Goal: Information Seeking & Learning: Learn about a topic

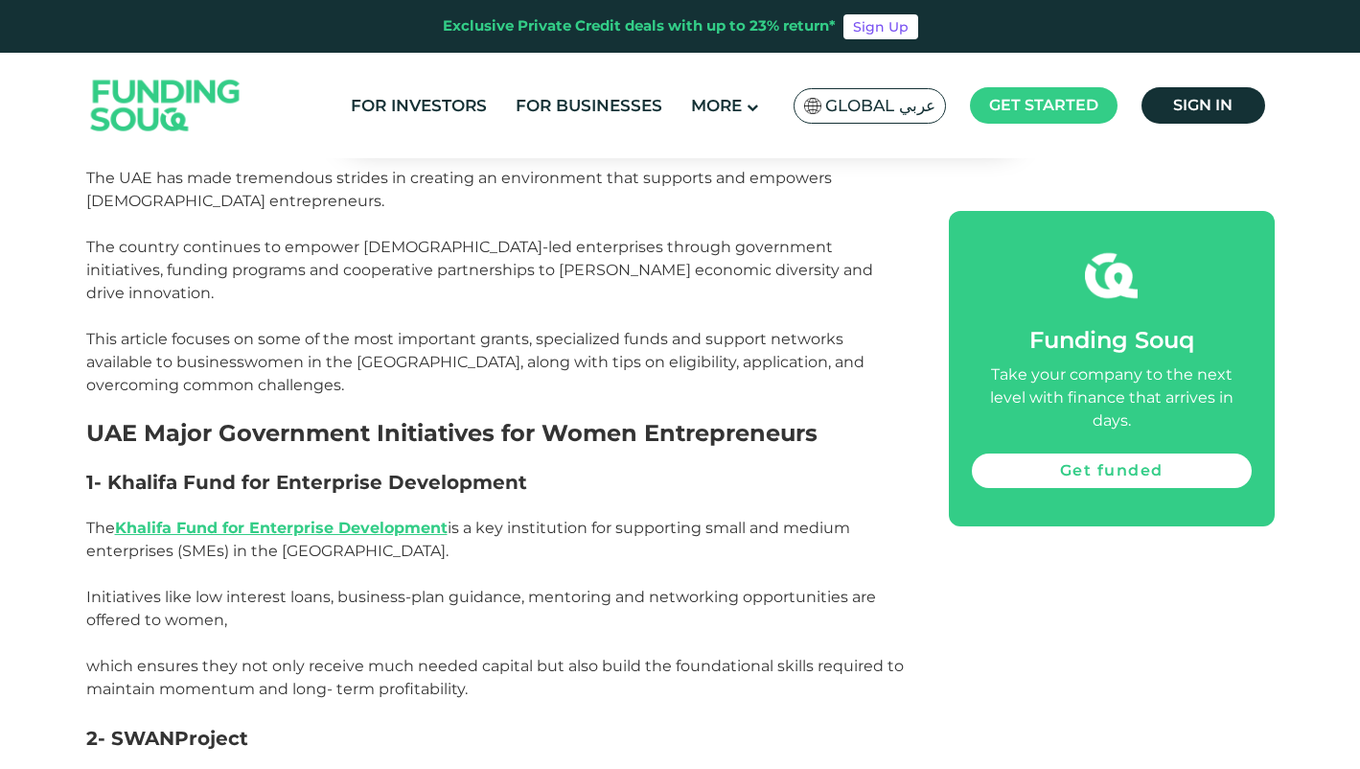
scroll to position [997, 0]
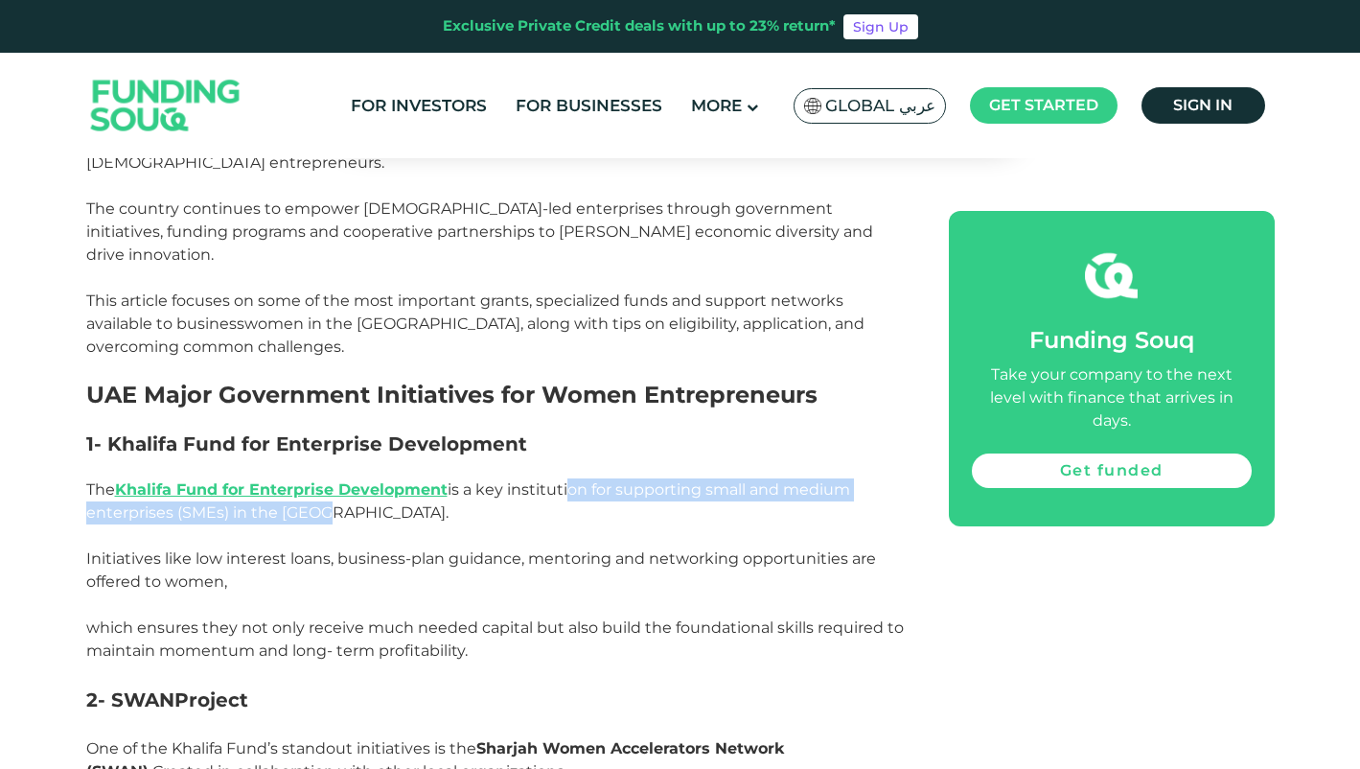
drag, startPoint x: 564, startPoint y: 466, endPoint x: 755, endPoint y: 494, distance: 192.9
click at [755, 494] on p "The Khalifa Fund for Enterprise Development is a key institution for supporting…" at bounding box center [495, 501] width 819 height 46
click at [753, 495] on p "The Khalifa Fund for Enterprise Development is a key institution for supporting…" at bounding box center [495, 501] width 819 height 46
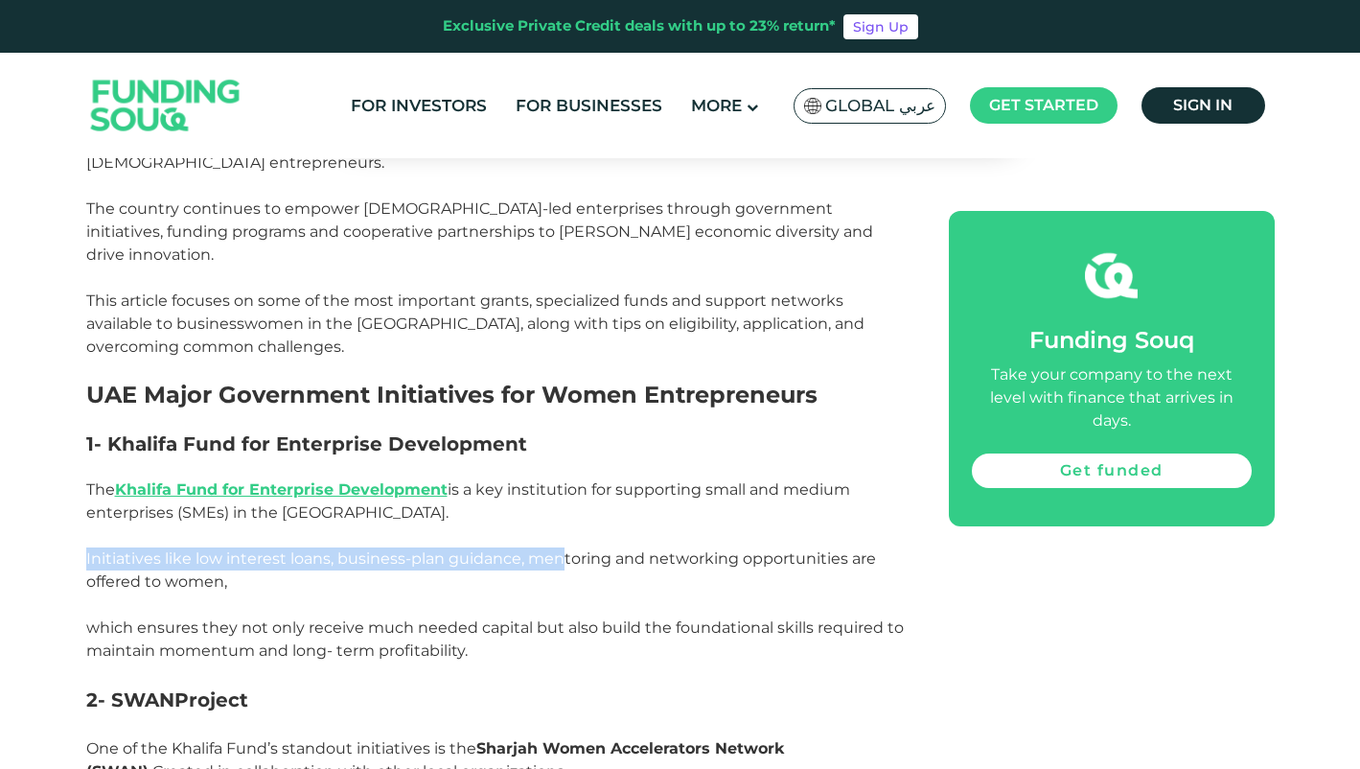
drag, startPoint x: 513, startPoint y: 526, endPoint x: 563, endPoint y: 535, distance: 50.6
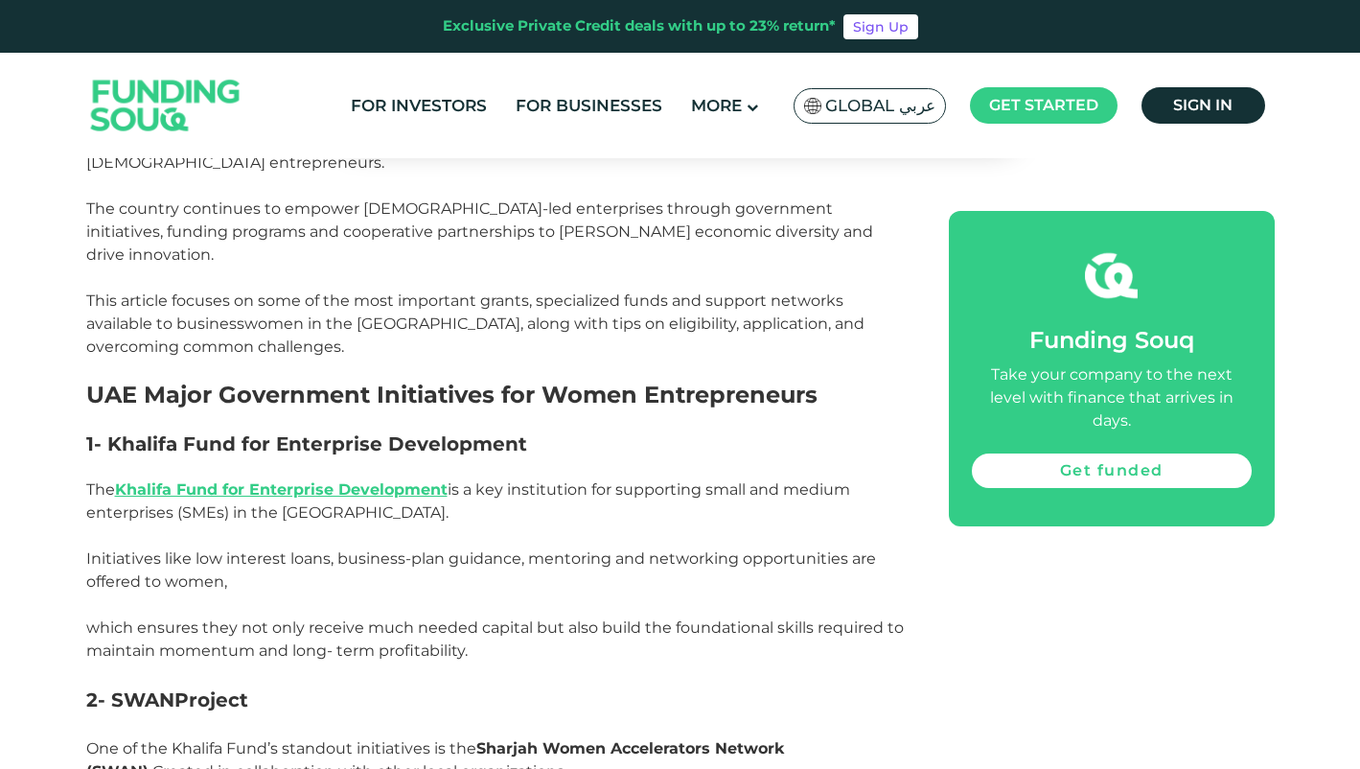
click at [595, 547] on p "Initiatives like low interest loans, business-plan guidance, mentoring and netw…" at bounding box center [495, 570] width 819 height 46
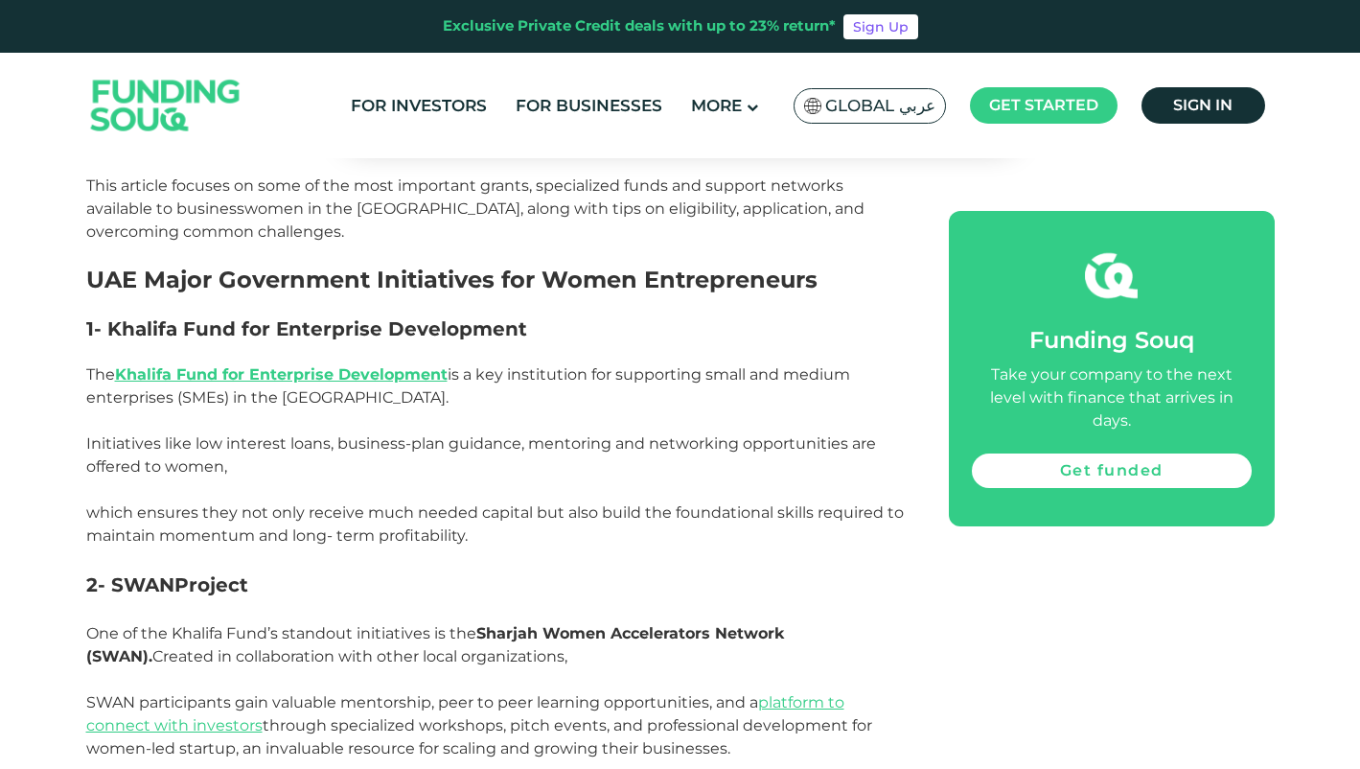
scroll to position [1265, 0]
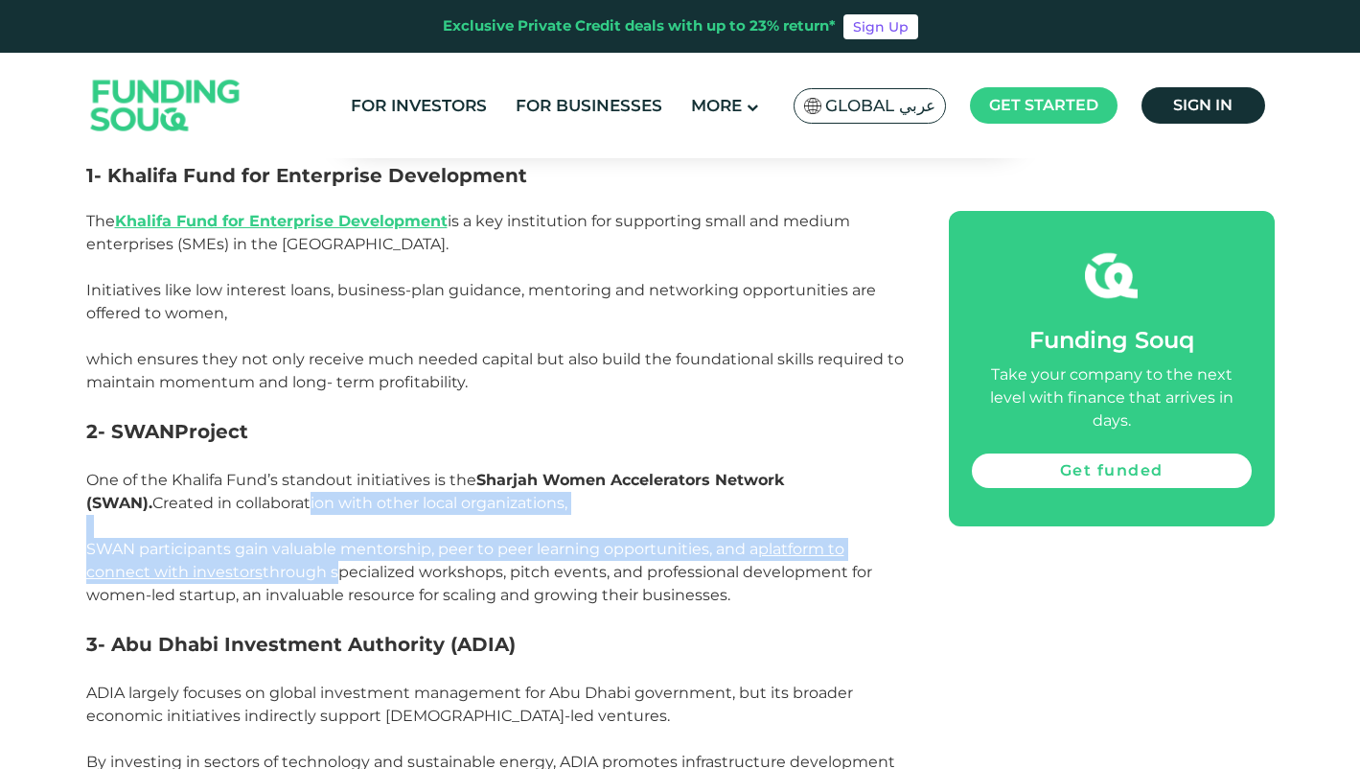
drag, startPoint x: 274, startPoint y: 497, endPoint x: 335, endPoint y: 534, distance: 71.3
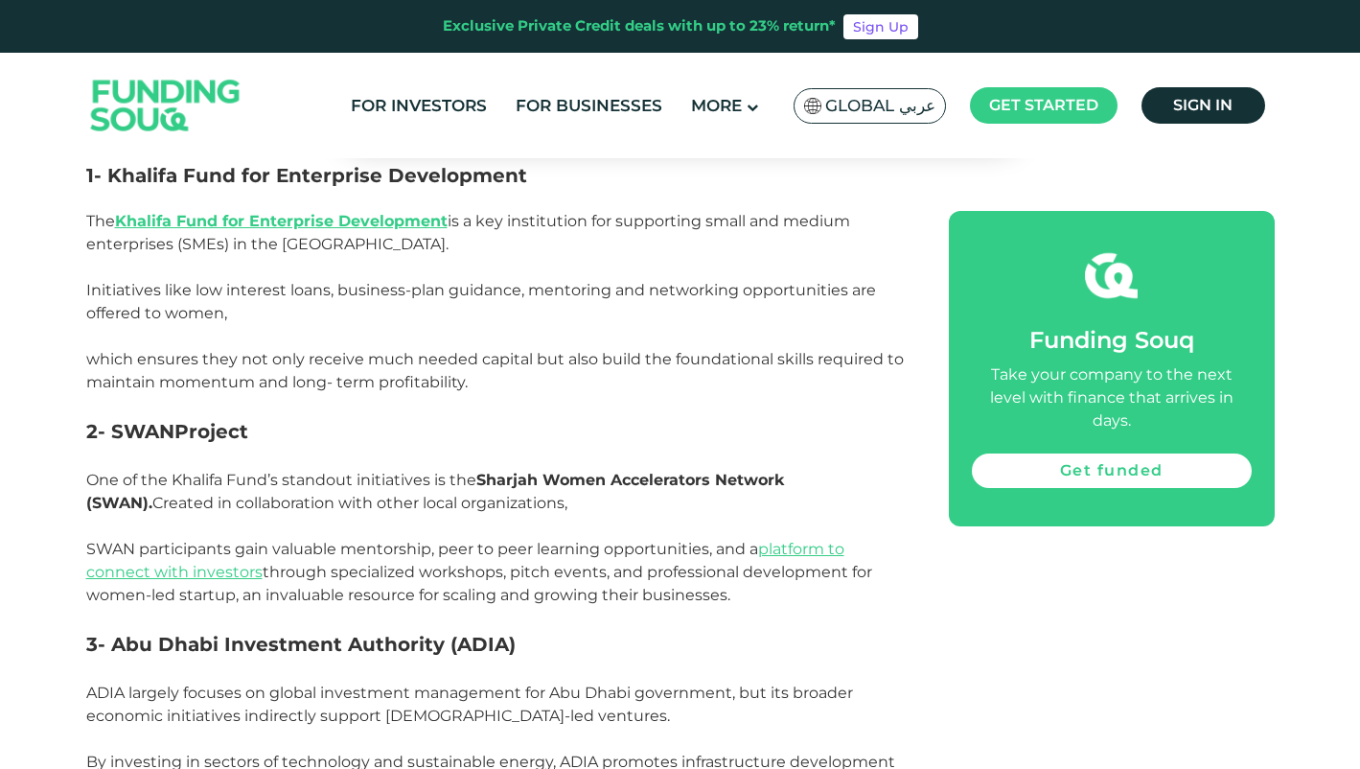
click at [380, 538] on p "SWAN participants gain valuable mentorship, peer to peer learning opportunities…" at bounding box center [495, 572] width 819 height 69
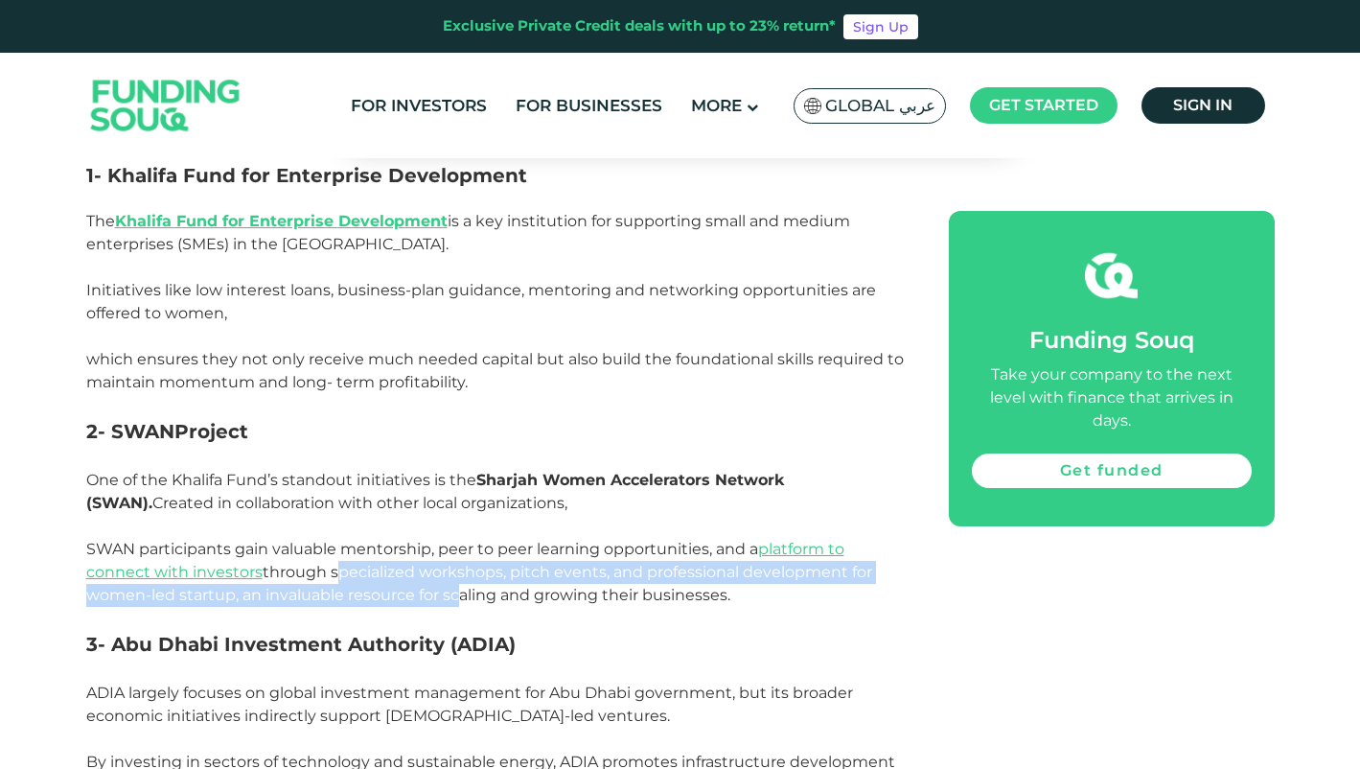
drag, startPoint x: 332, startPoint y: 548, endPoint x: 455, endPoint y: 562, distance: 124.3
click at [455, 562] on p "SWAN participants gain valuable mentorship, peer to peer learning opportunities…" at bounding box center [495, 572] width 819 height 69
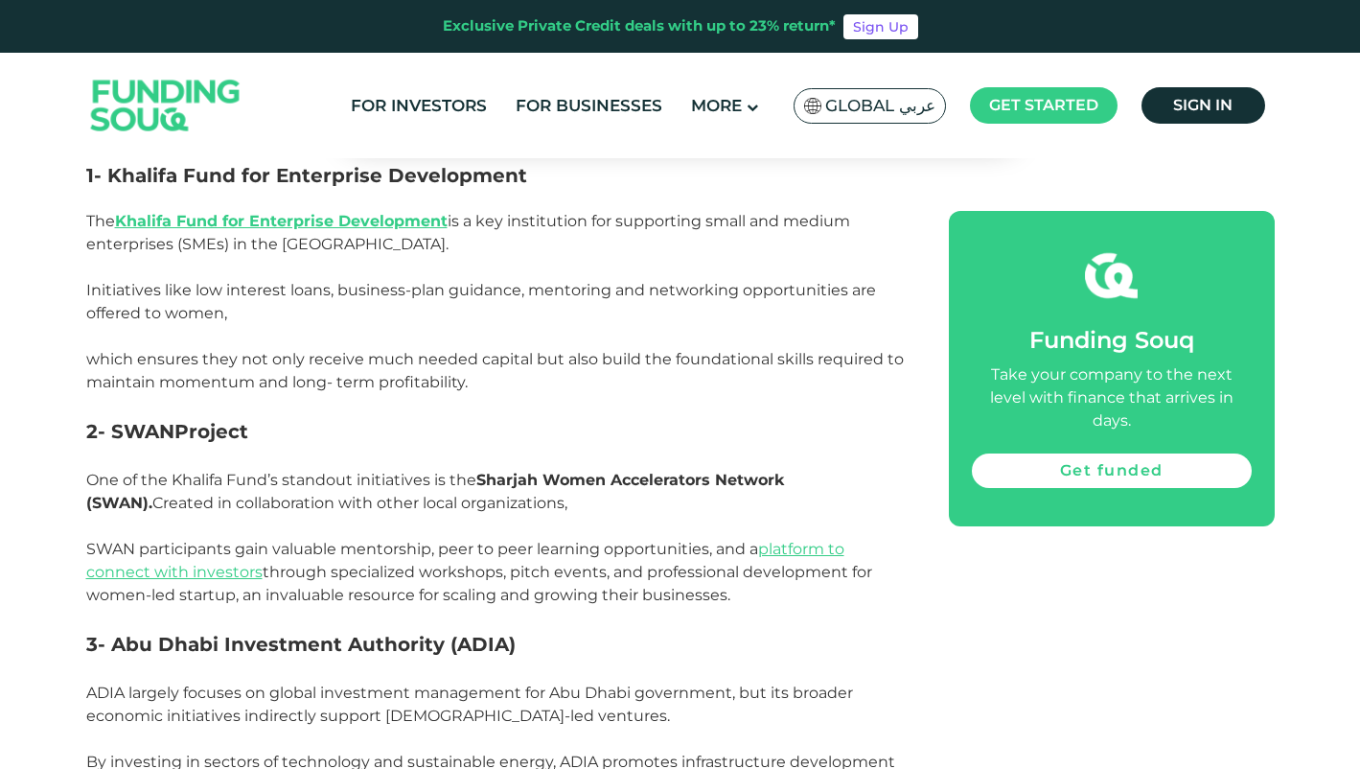
click at [456, 561] on p "SWAN participants gain valuable mentorship, peer to peer learning opportunities…" at bounding box center [495, 572] width 819 height 69
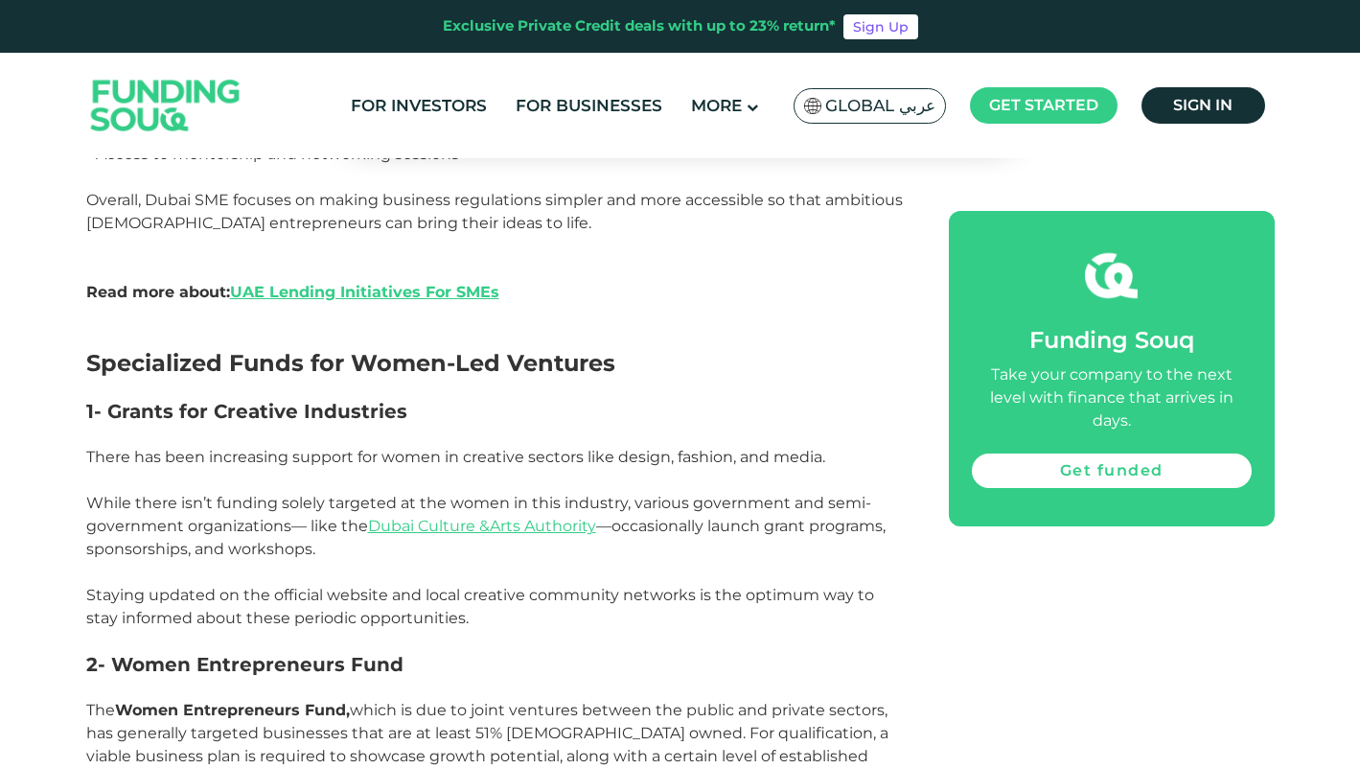
scroll to position [2262, 0]
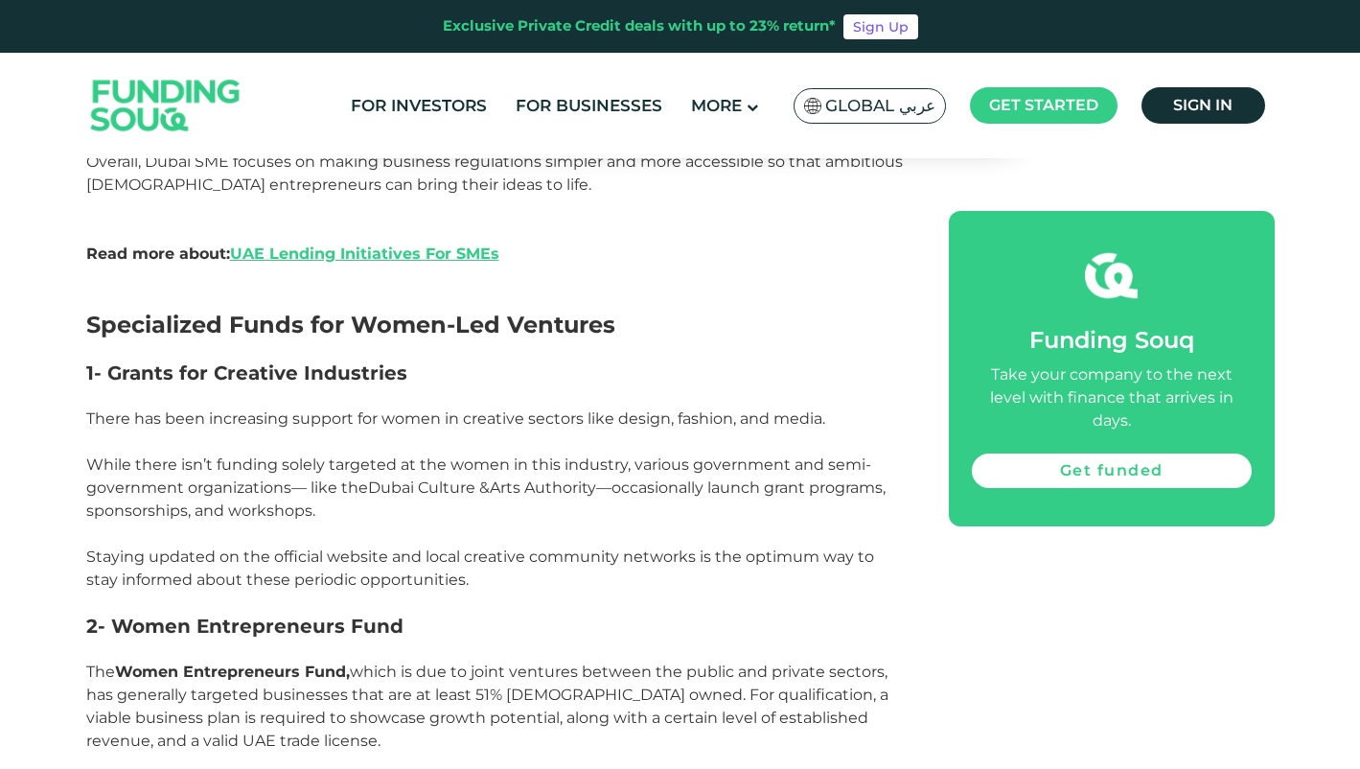
click at [492, 478] on link "Dubai Culture &Arts Authority" at bounding box center [482, 487] width 228 height 18
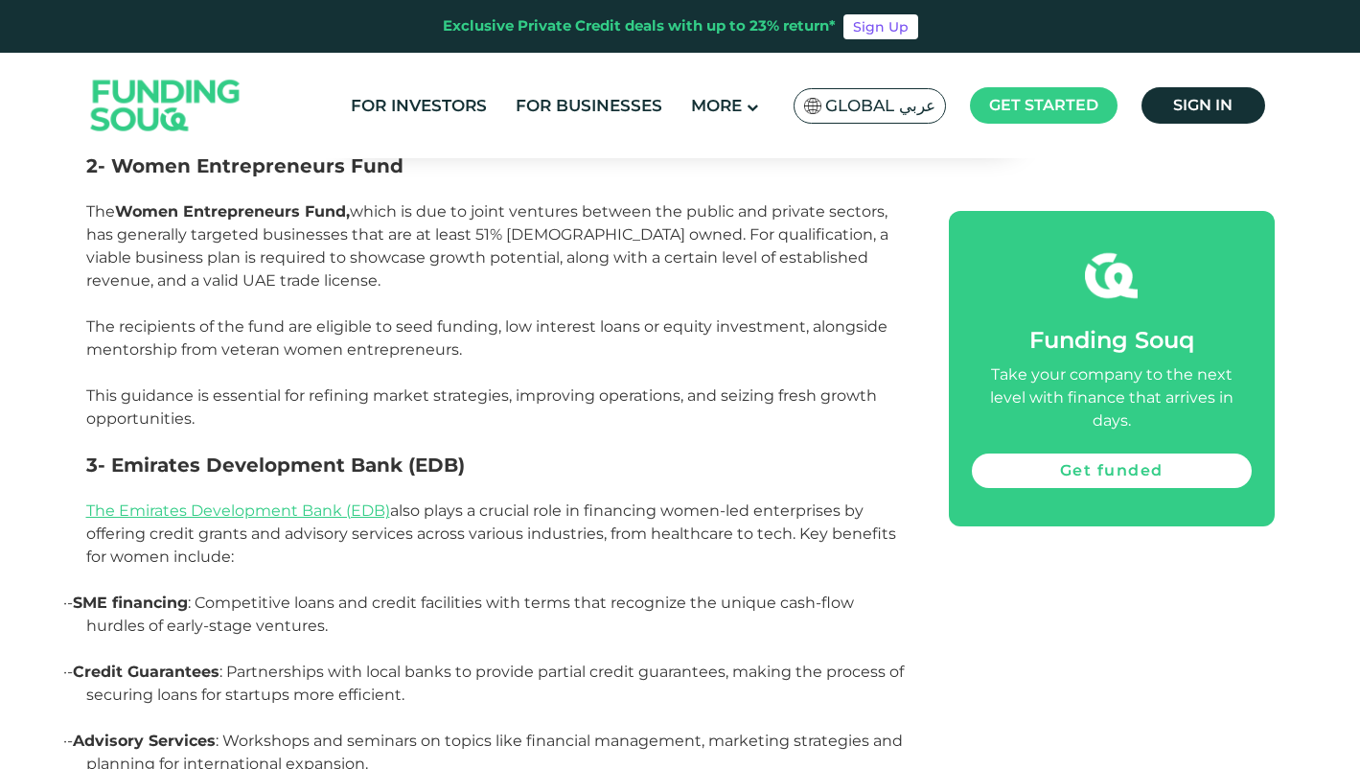
scroll to position [2875, 0]
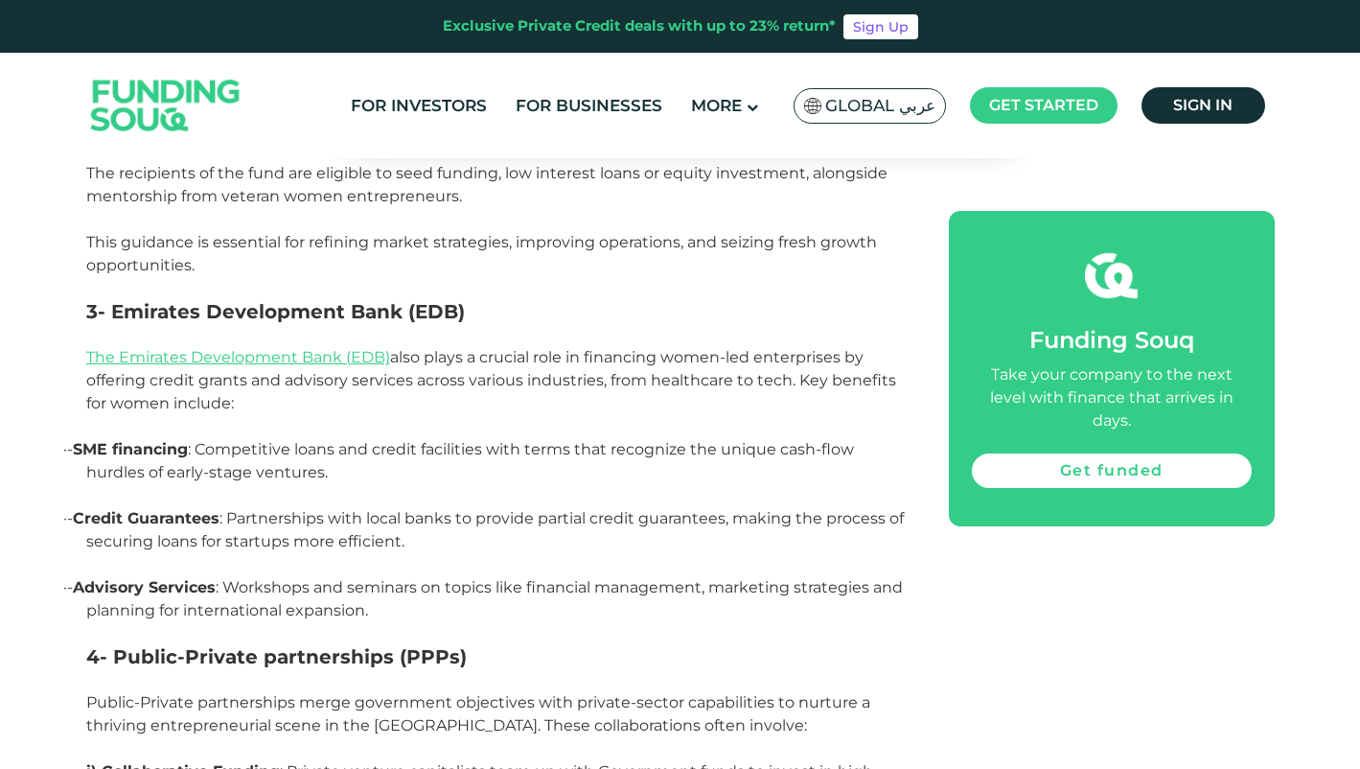
drag, startPoint x: 585, startPoint y: 325, endPoint x: 684, endPoint y: 364, distance: 107.1
click at [684, 364] on p "The Emirates Development Bank (EDB) also plays a crucial role in financing wome…" at bounding box center [495, 380] width 819 height 69
click at [596, 374] on p "The Emirates Development Bank (EDB) also plays a crucial role in financing wome…" at bounding box center [495, 380] width 819 height 69
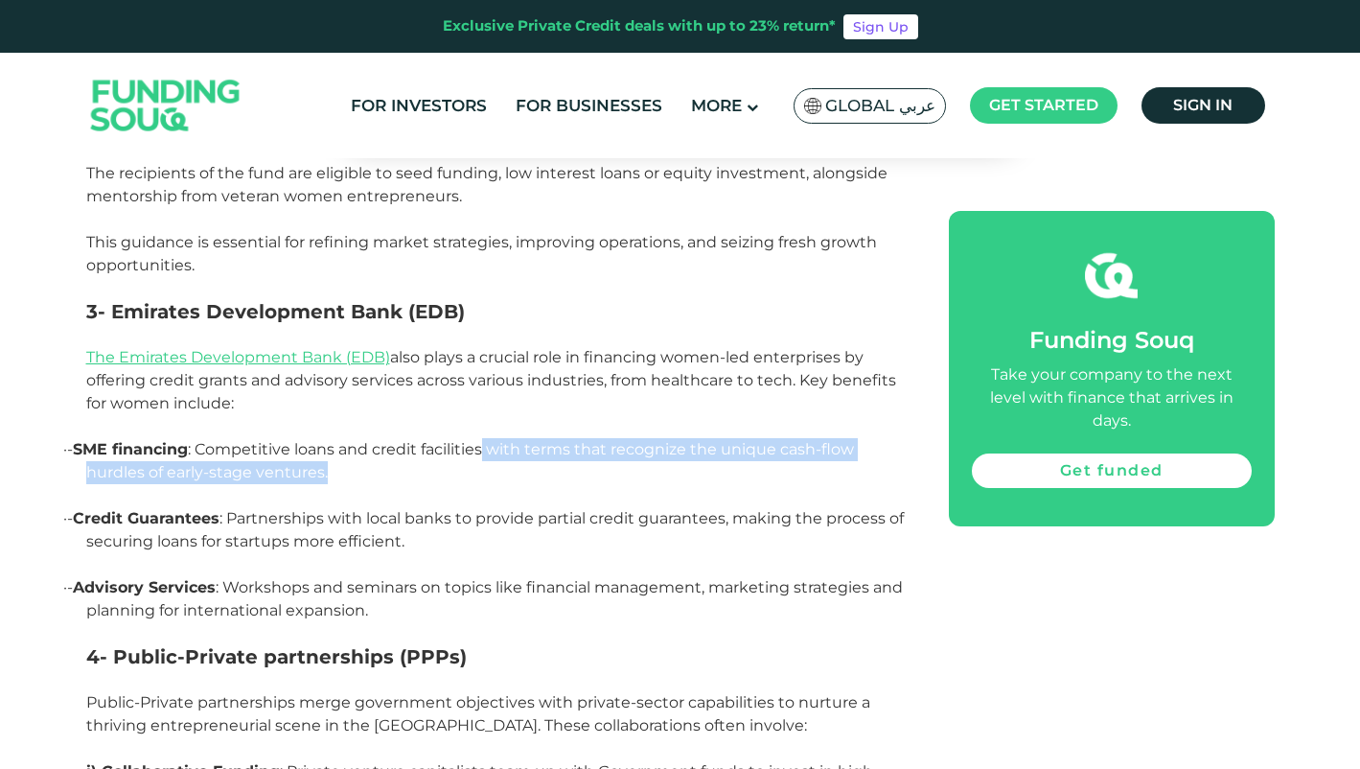
drag, startPoint x: 518, startPoint y: 419, endPoint x: 755, endPoint y: 440, distance: 237.6
click at [755, 440] on p "· - SME financing : Competitive loans and credit facilities with terms that rec…" at bounding box center [495, 472] width 819 height 69
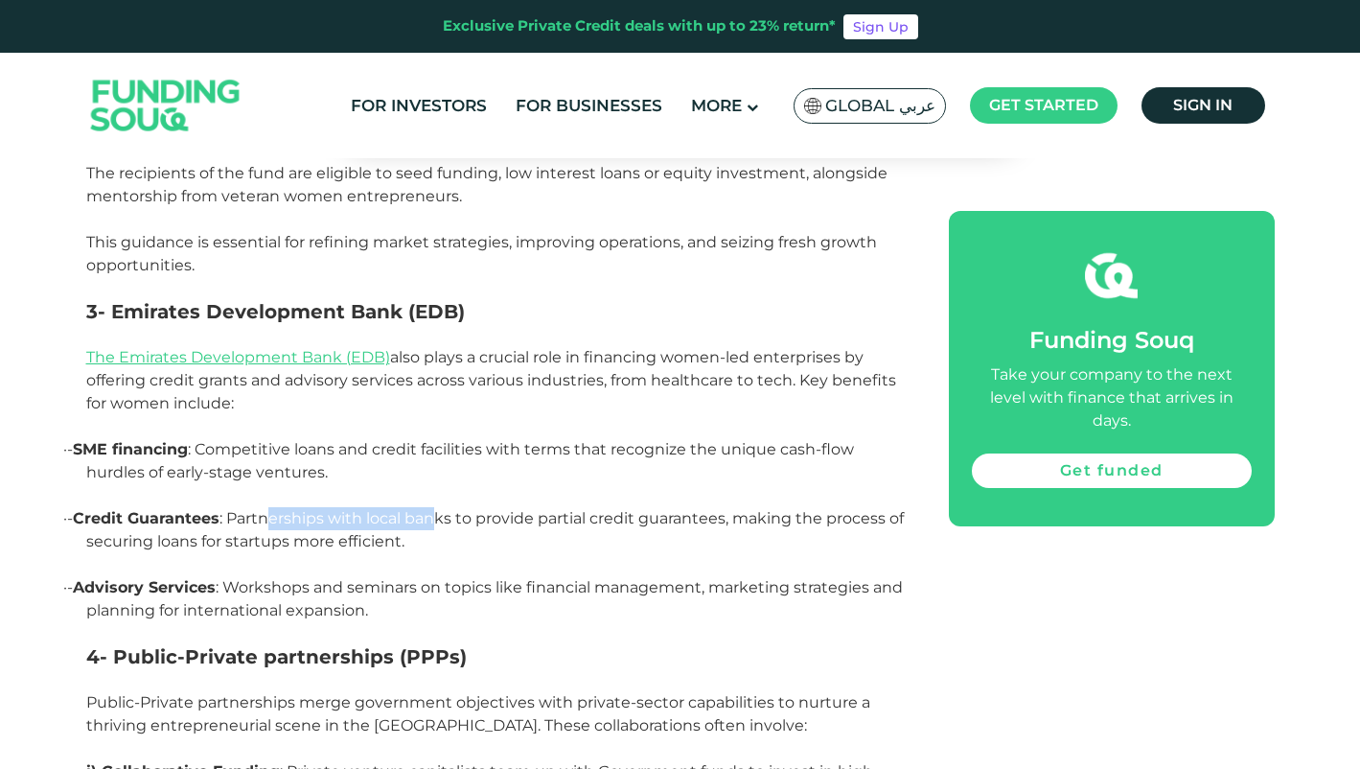
drag, startPoint x: 305, startPoint y: 490, endPoint x: 474, endPoint y: 495, distance: 169.7
click at [474, 507] on p "· - Credit Guarantees : Partnerships with local banks to provide partial credit…" at bounding box center [495, 541] width 819 height 69
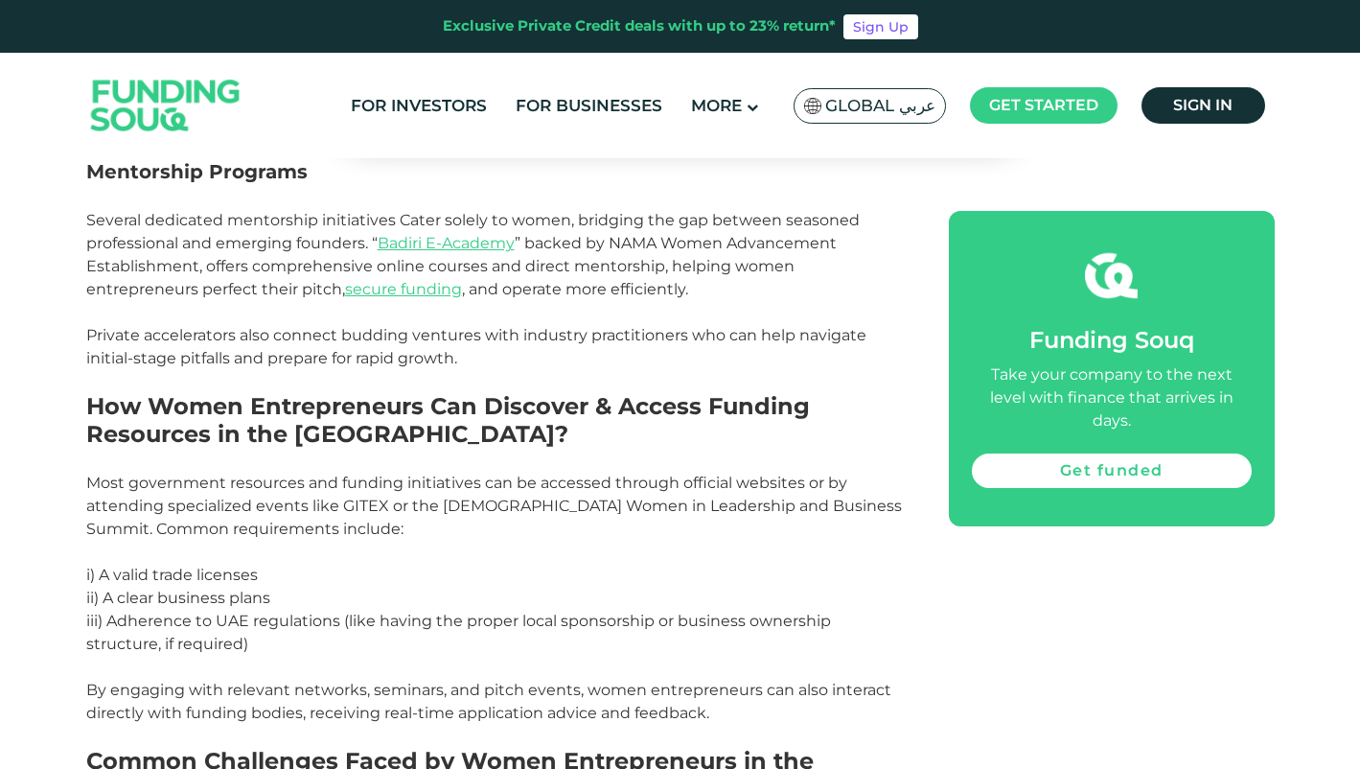
scroll to position [3987, 0]
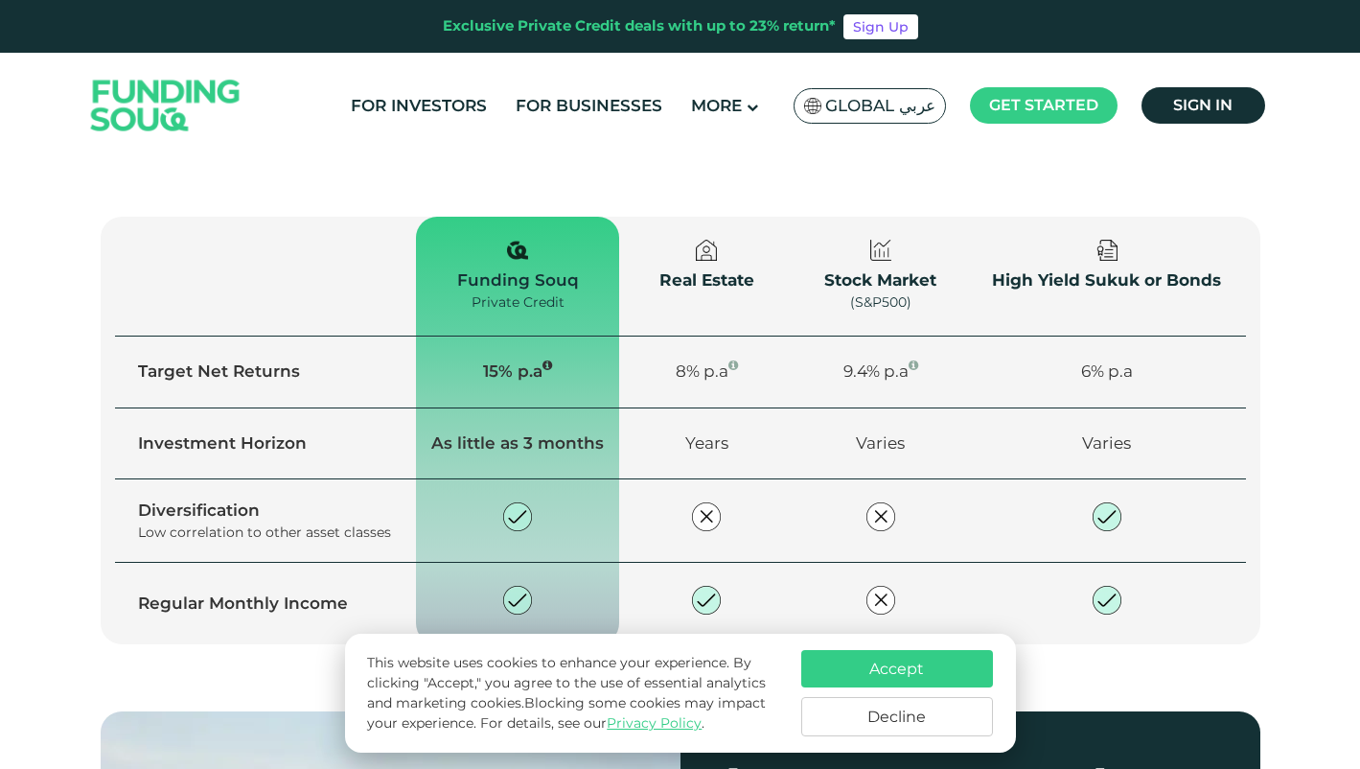
scroll to position [1342, 0]
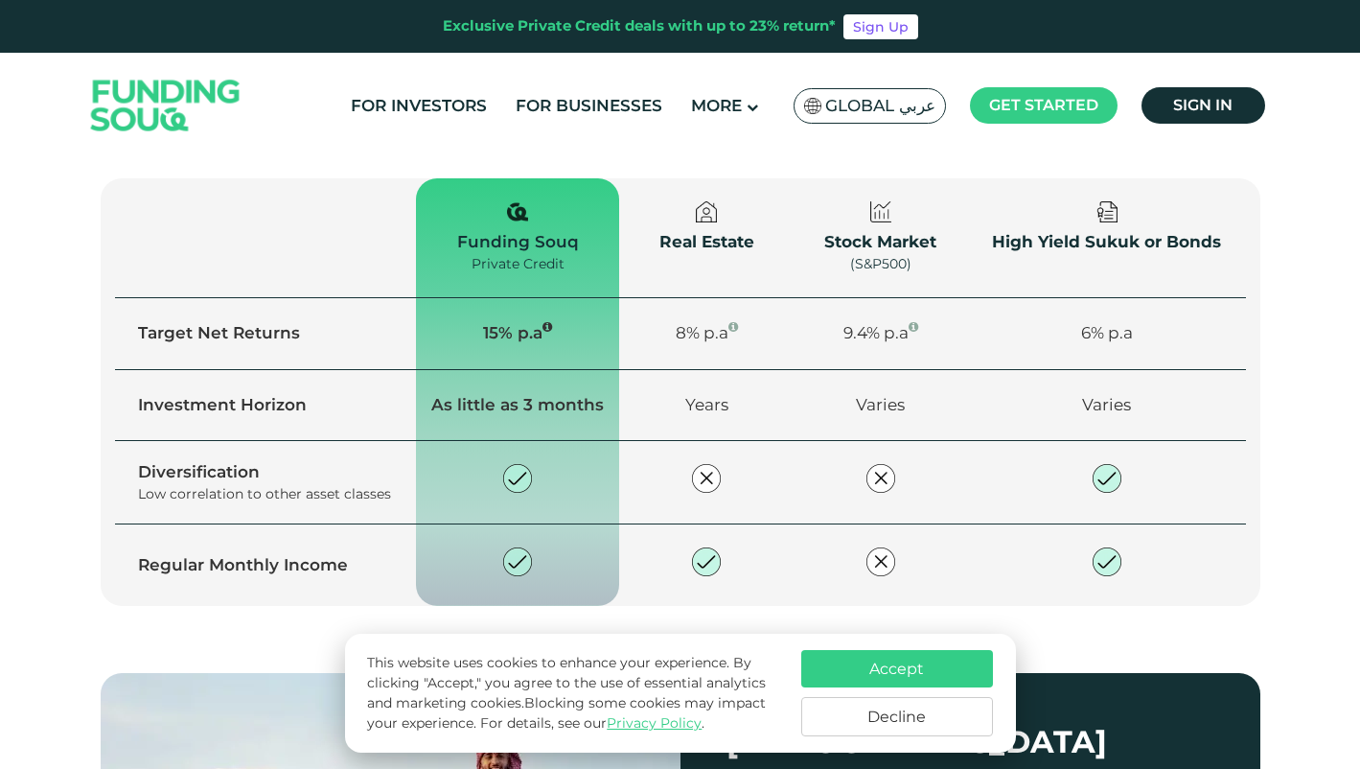
click at [863, 655] on button "Accept" at bounding box center [897, 668] width 192 height 37
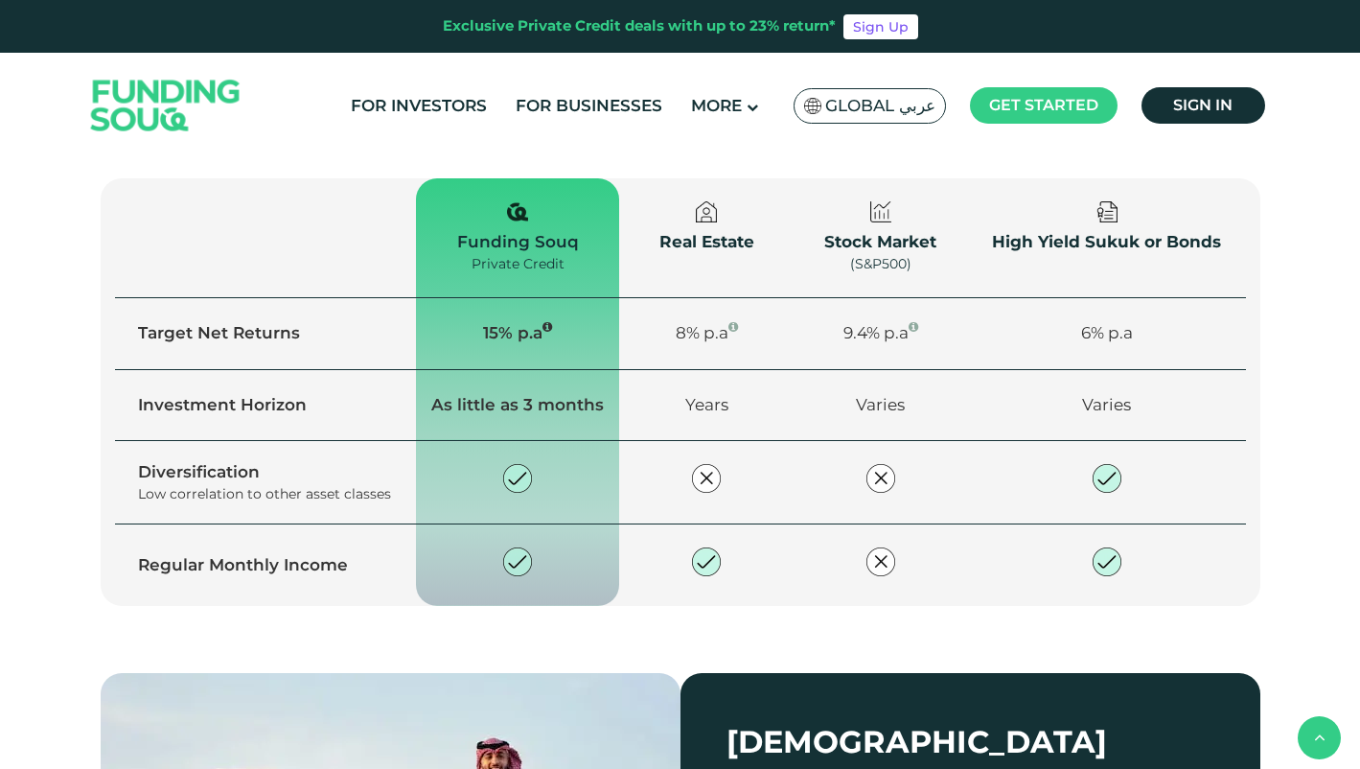
scroll to position [1418, 0]
